Goal: Task Accomplishment & Management: Use online tool/utility

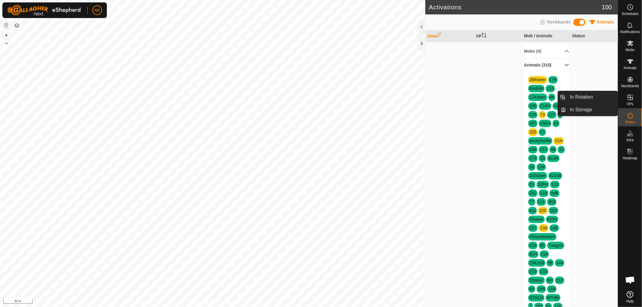
click at [629, 100] on icon at bounding box center [630, 97] width 7 height 7
click at [594, 93] on link "In Rotation" at bounding box center [592, 97] width 51 height 12
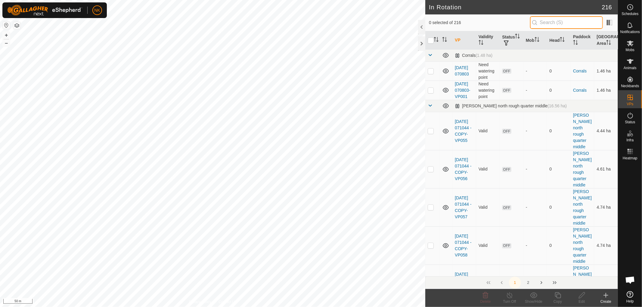
click at [563, 25] on input "text" at bounding box center [566, 22] width 73 height 13
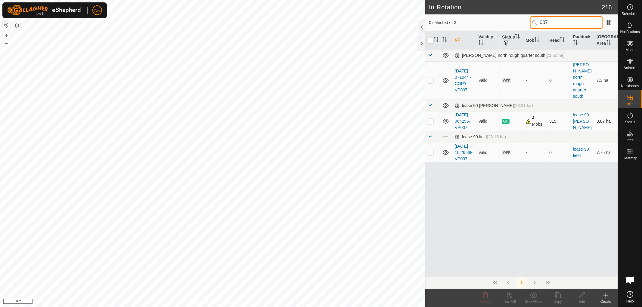
type input "007"
click at [431, 120] on p-checkbox at bounding box center [431, 121] width 6 height 5
checkbox input "true"
click at [561, 298] on icon at bounding box center [558, 295] width 8 height 7
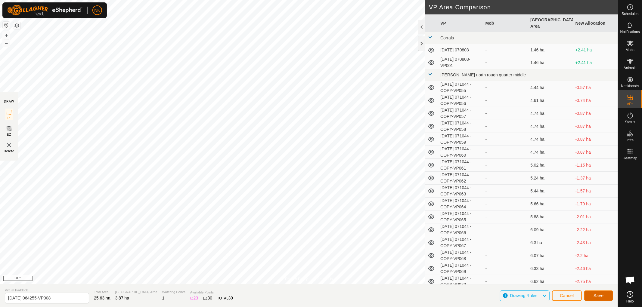
click at [604, 296] on button "Save" at bounding box center [598, 296] width 29 height 11
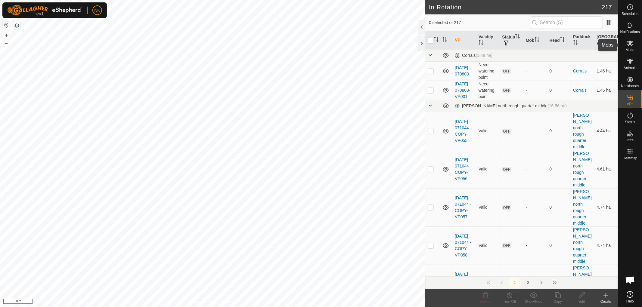
click at [630, 49] on span "Mobs" at bounding box center [630, 50] width 9 height 4
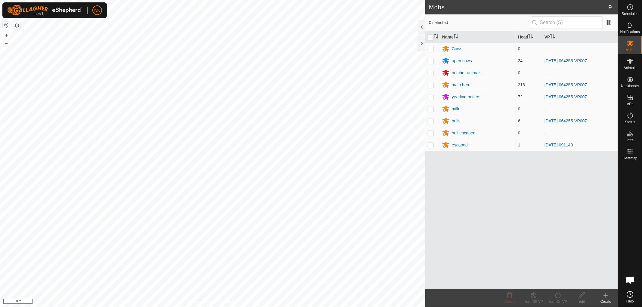
click at [429, 60] on p-checkbox at bounding box center [431, 60] width 6 height 5
checkbox input "true"
click at [429, 83] on p-checkbox at bounding box center [431, 84] width 6 height 5
checkbox input "true"
click at [430, 100] on td at bounding box center [432, 97] width 14 height 12
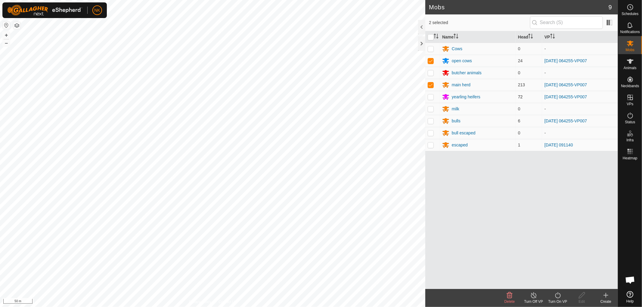
checkbox input "true"
click at [431, 120] on p-checkbox at bounding box center [431, 121] width 6 height 5
checkbox input "true"
click at [556, 294] on icon at bounding box center [557, 296] width 5 height 6
click at [554, 282] on link "Now" at bounding box center [576, 282] width 60 height 12
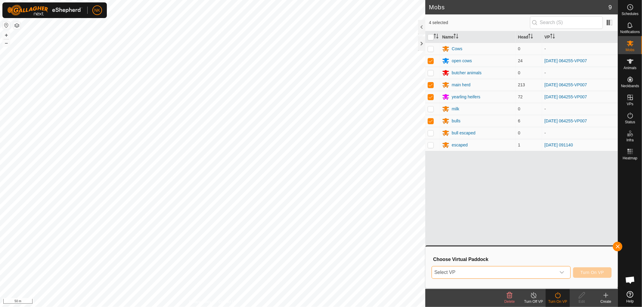
click at [540, 274] on span "Select VP" at bounding box center [494, 273] width 124 height 12
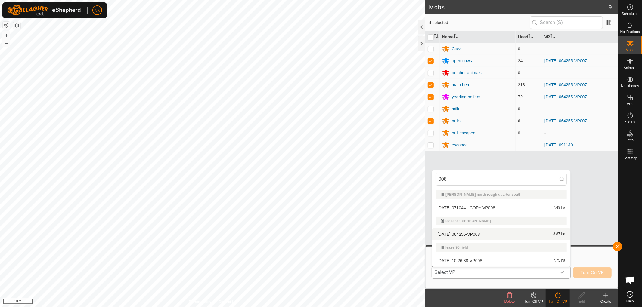
type input "008"
click at [464, 236] on li "[DATE] 064255-VP008 3.87 ha" at bounding box center [501, 234] width 138 height 12
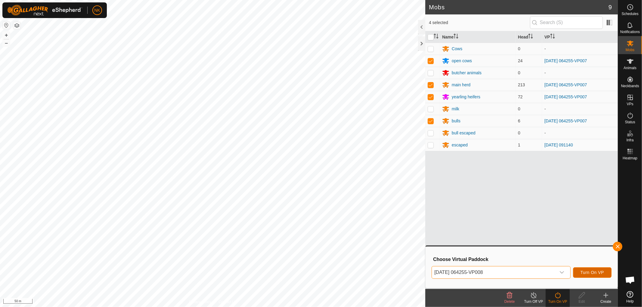
click at [589, 277] on button "Turn On VP" at bounding box center [592, 273] width 39 height 11
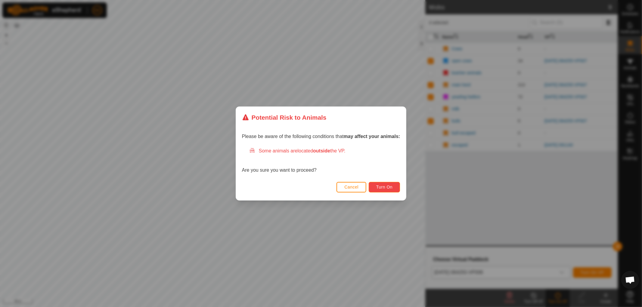
click at [386, 184] on button "Turn On" at bounding box center [384, 187] width 31 height 11
